Goal: Information Seeking & Learning: Learn about a topic

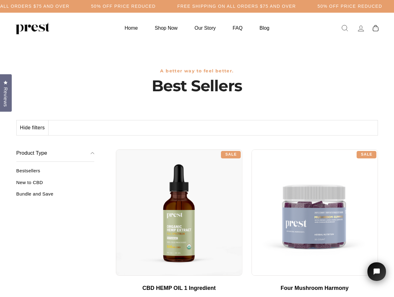
click at [197, 148] on div "**********" at bounding box center [247, 147] width 262 height 5
click at [156, 6] on h5 "50% OFF PRICE REDUCED" at bounding box center [123, 6] width 65 height 5
click at [33, 128] on button "Hide filters" at bounding box center [33, 127] width 32 height 15
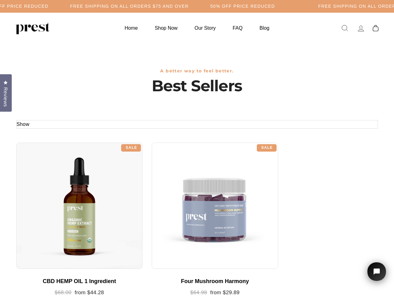
click at [55, 185] on div at bounding box center [79, 206] width 126 height 126
click at [55, 196] on div at bounding box center [79, 206] width 126 height 126
click at [6, 92] on span "Reviews" at bounding box center [6, 96] width 8 height 19
click at [377, 272] on icon "Open chat widget" at bounding box center [380, 271] width 9 height 9
